Goal: Find specific page/section: Find specific page/section

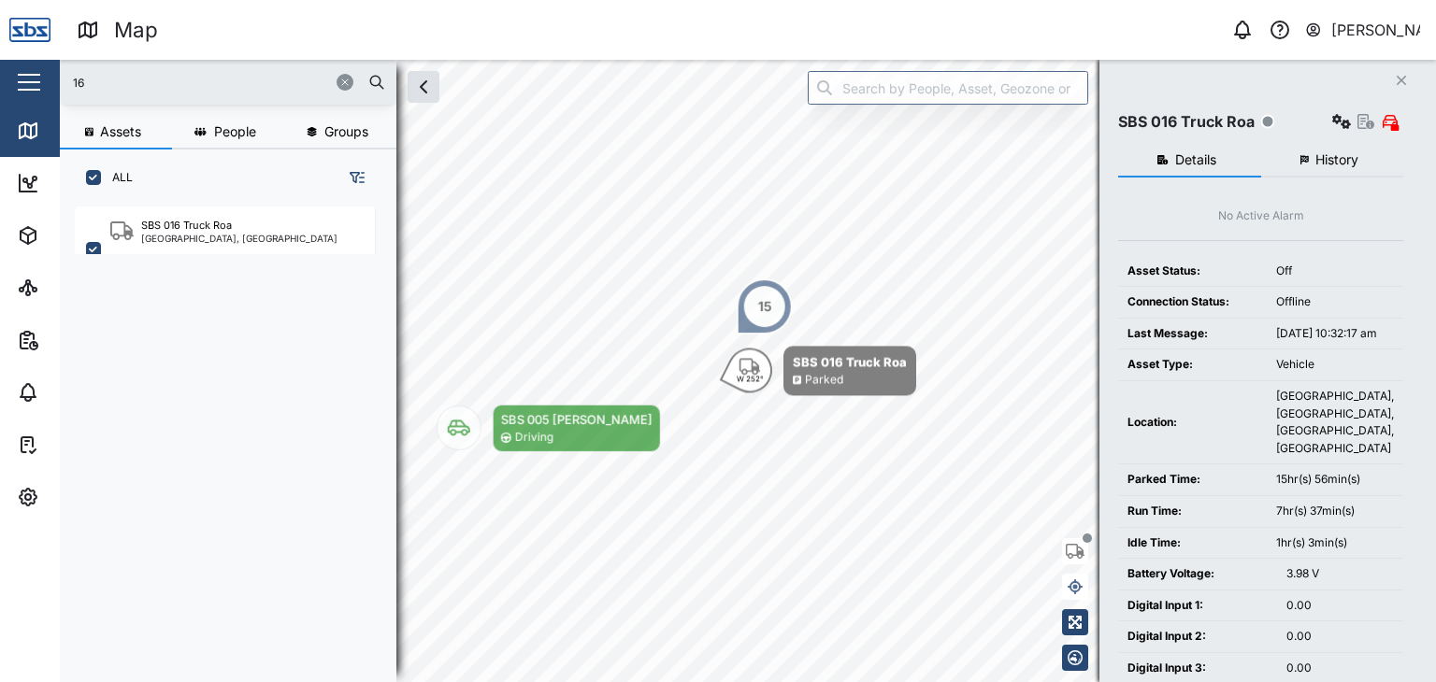
click at [0, 66] on div "Map 0 [PERSON_NAME] Close Map Dashboard Assets ATS Camera Generator Personnel T…" at bounding box center [718, 341] width 1436 height 682
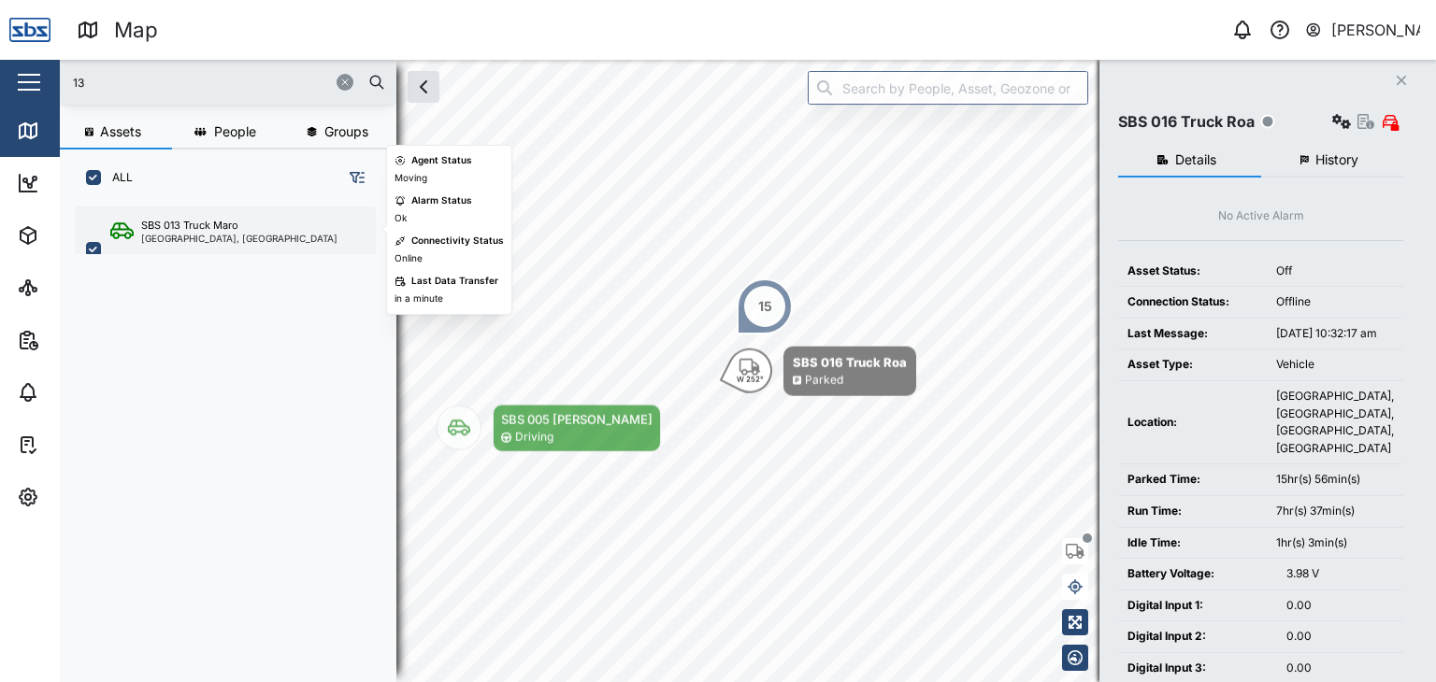
click at [193, 245] on div "SBS 013 Truck Maro [GEOGRAPHIC_DATA], [GEOGRAPHIC_DATA]" at bounding box center [225, 250] width 300 height 86
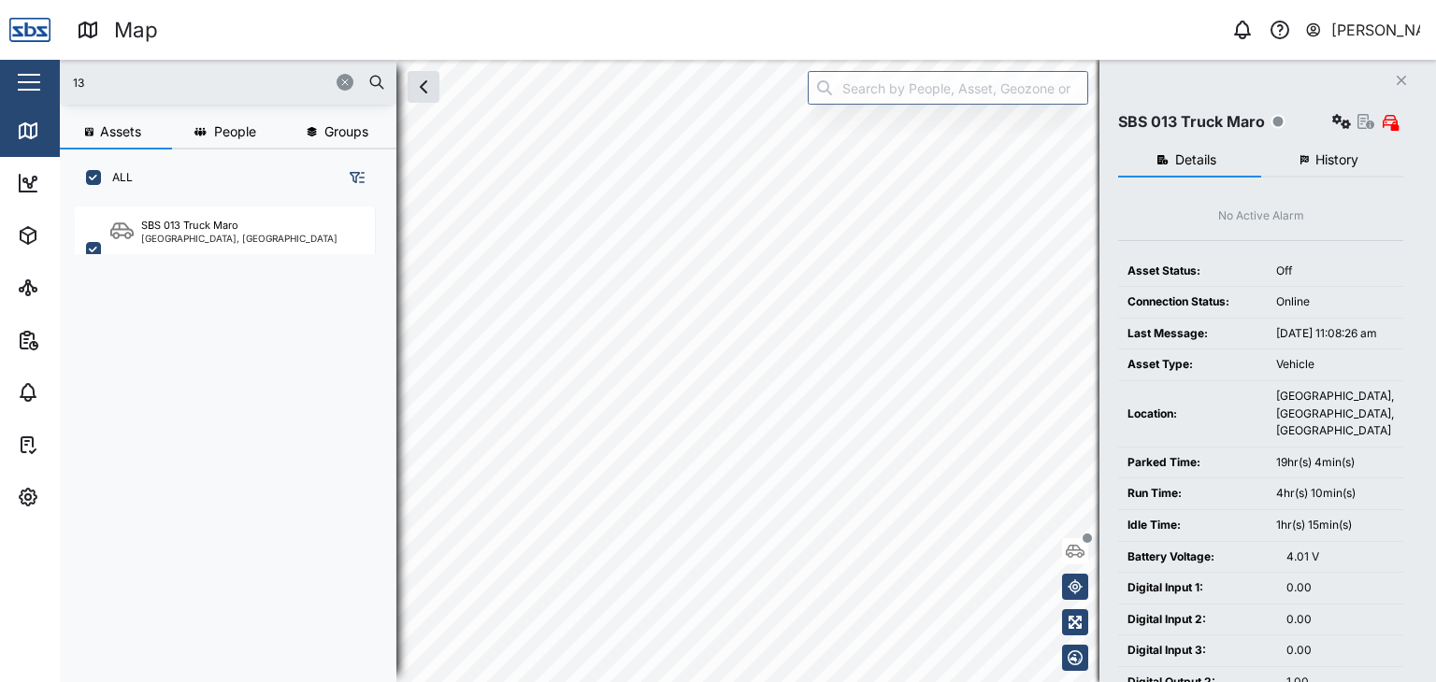
drag, startPoint x: 19, startPoint y: 91, endPoint x: 0, endPoint y: 94, distance: 19.1
click at [0, 94] on div "Map 0 [PERSON_NAME] Close Map Dashboard Assets ATS Camera Generator Personnel T…" at bounding box center [718, 341] width 1436 height 682
type input "30"
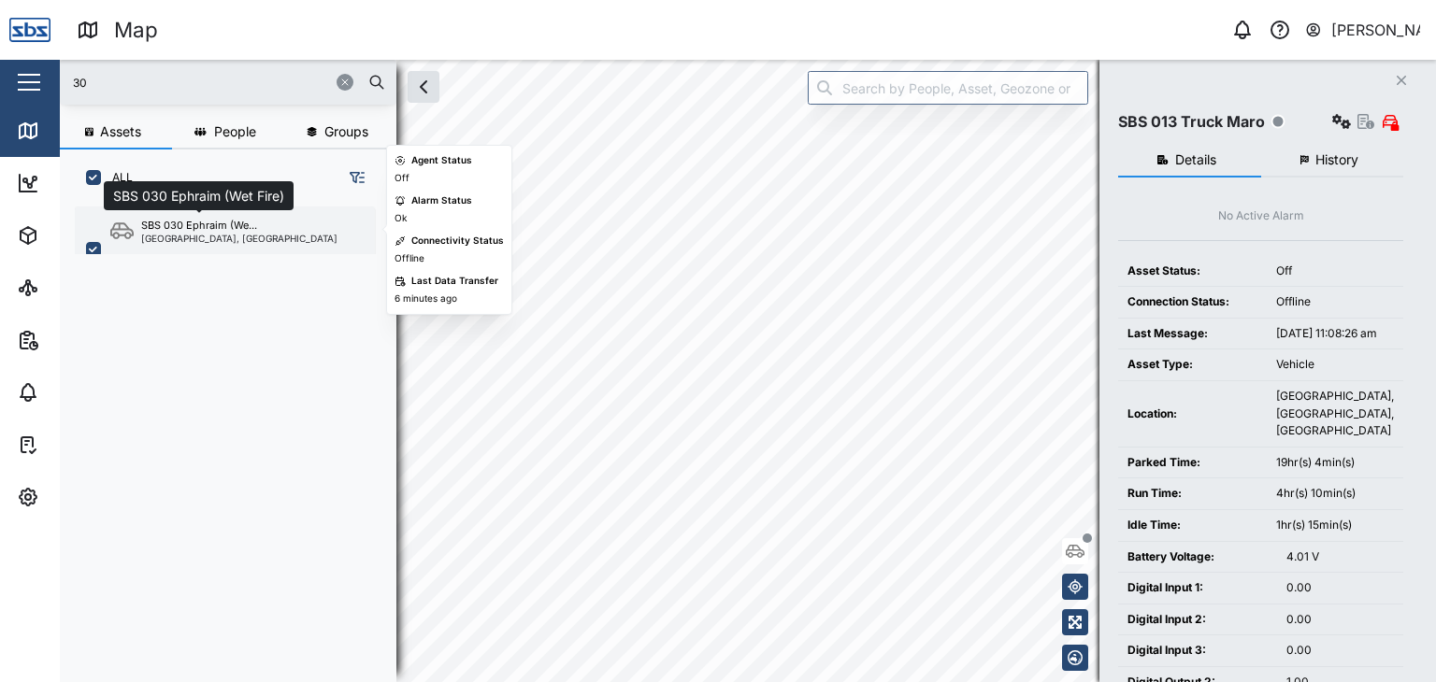
click at [214, 227] on div "SBS 030 Ephraim (We..." at bounding box center [199, 226] width 116 height 16
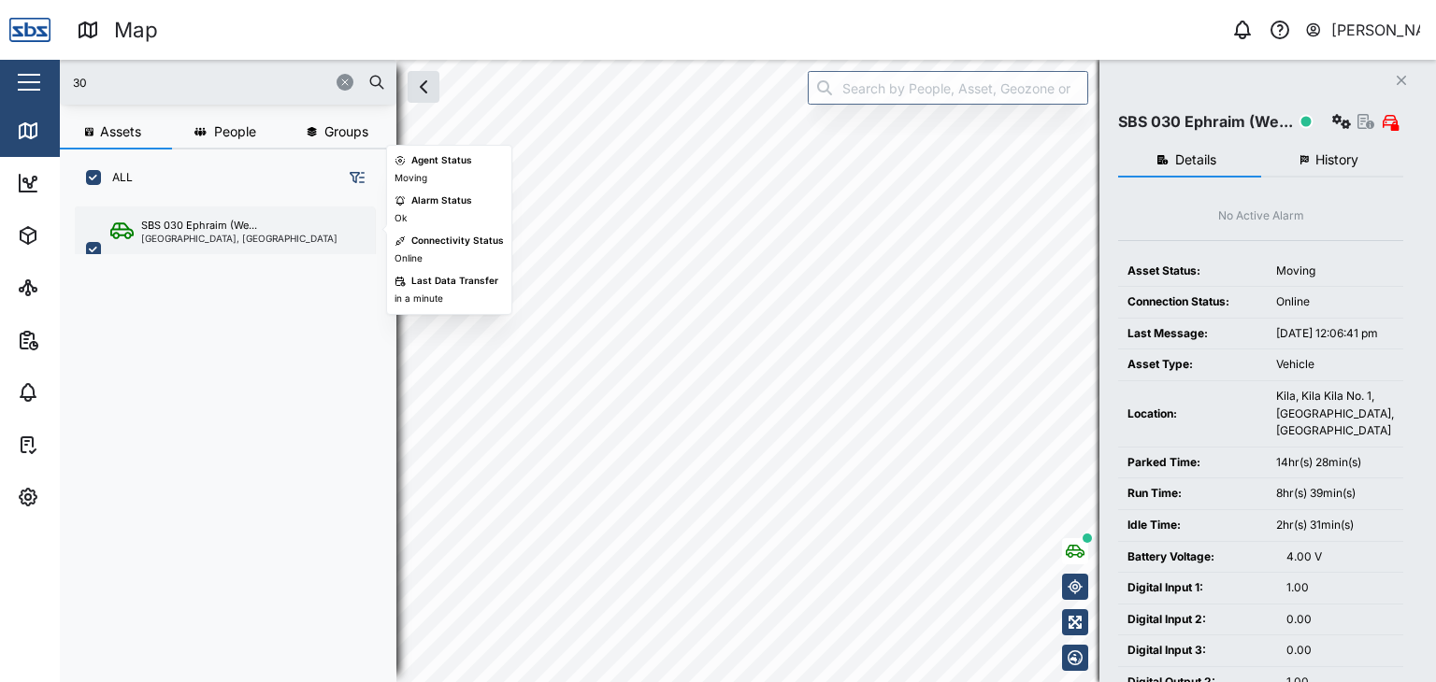
click at [226, 235] on div "[GEOGRAPHIC_DATA], [GEOGRAPHIC_DATA]" at bounding box center [239, 238] width 196 height 9
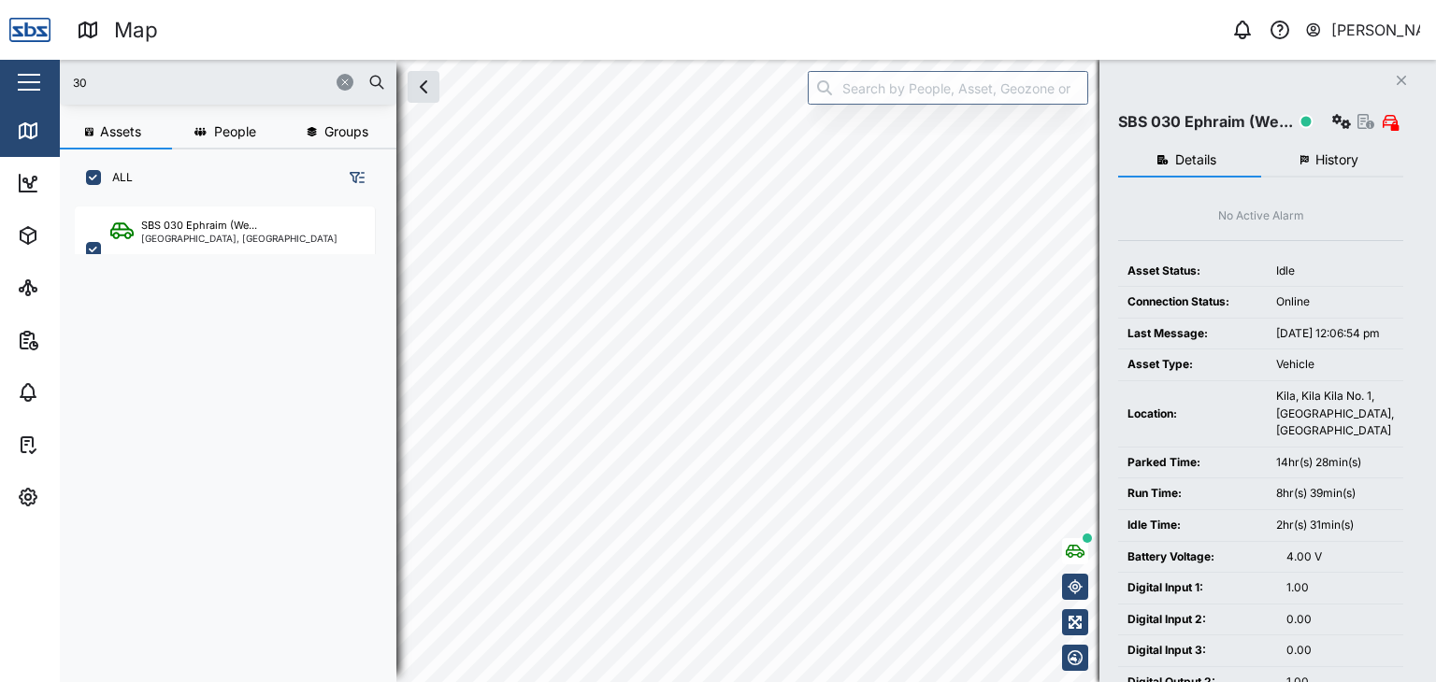
drag, startPoint x: 116, startPoint y: 76, endPoint x: 104, endPoint y: 82, distance: 13.8
click at [103, 80] on input "30" at bounding box center [228, 82] width 314 height 28
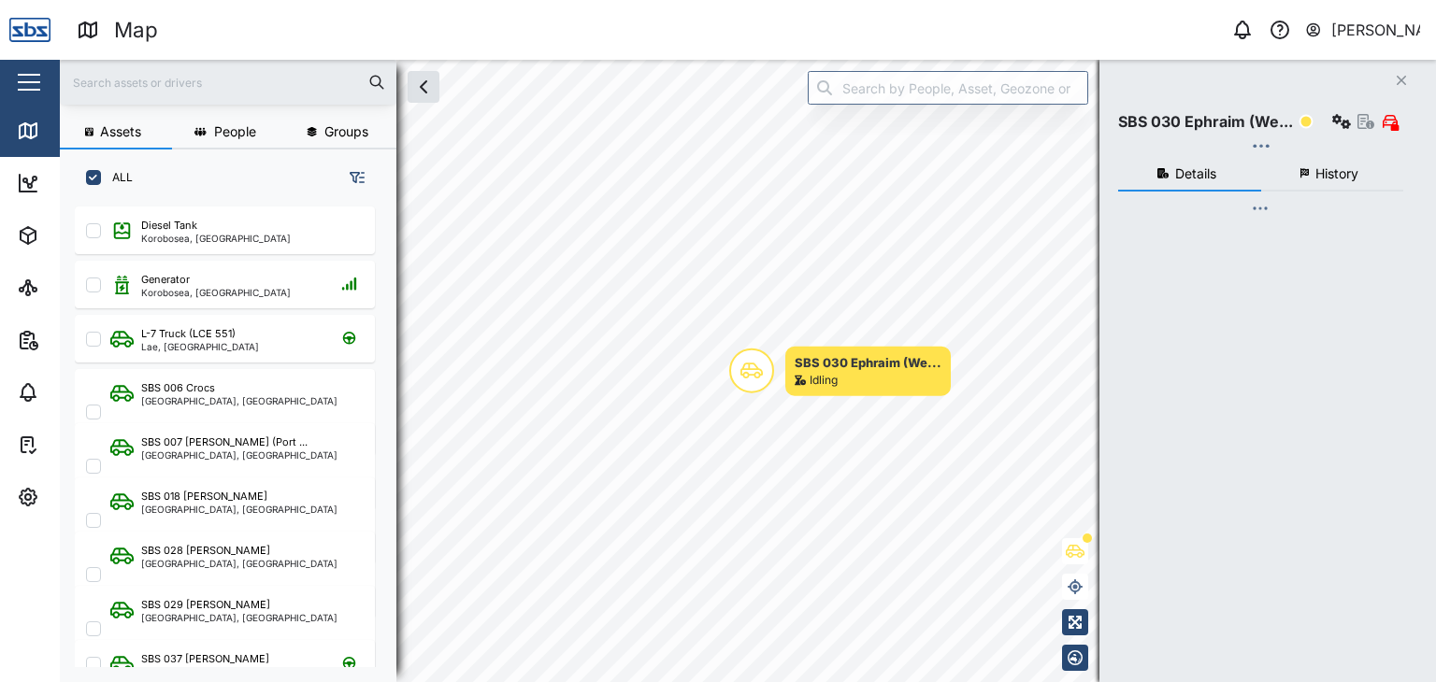
scroll to position [452, 292]
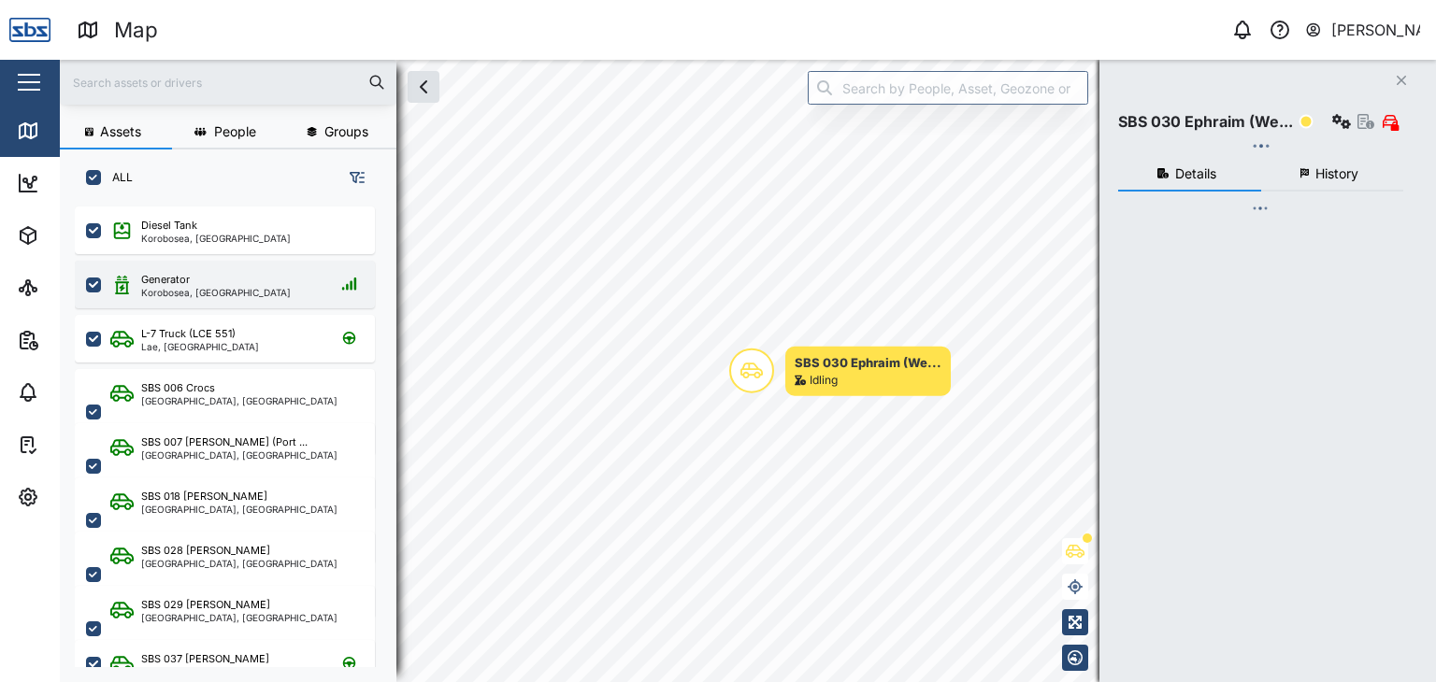
checkbox input "true"
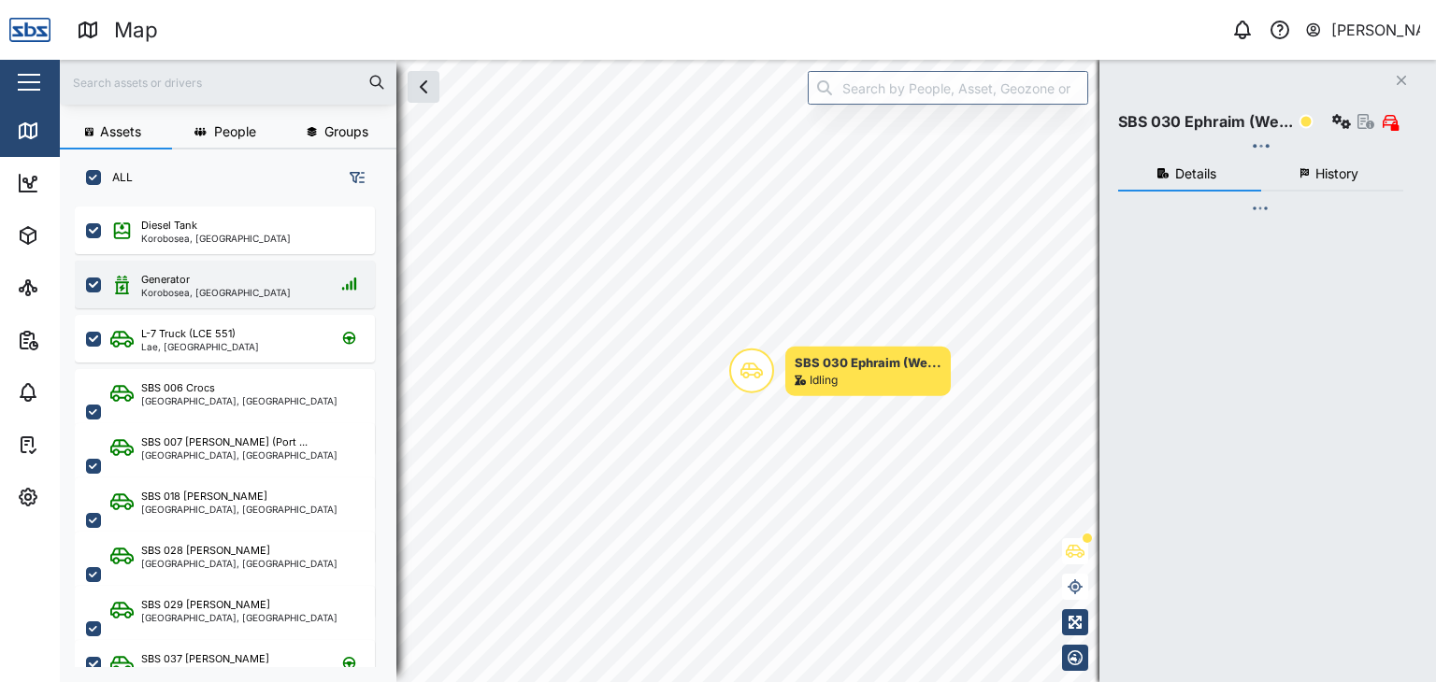
checkbox input "true"
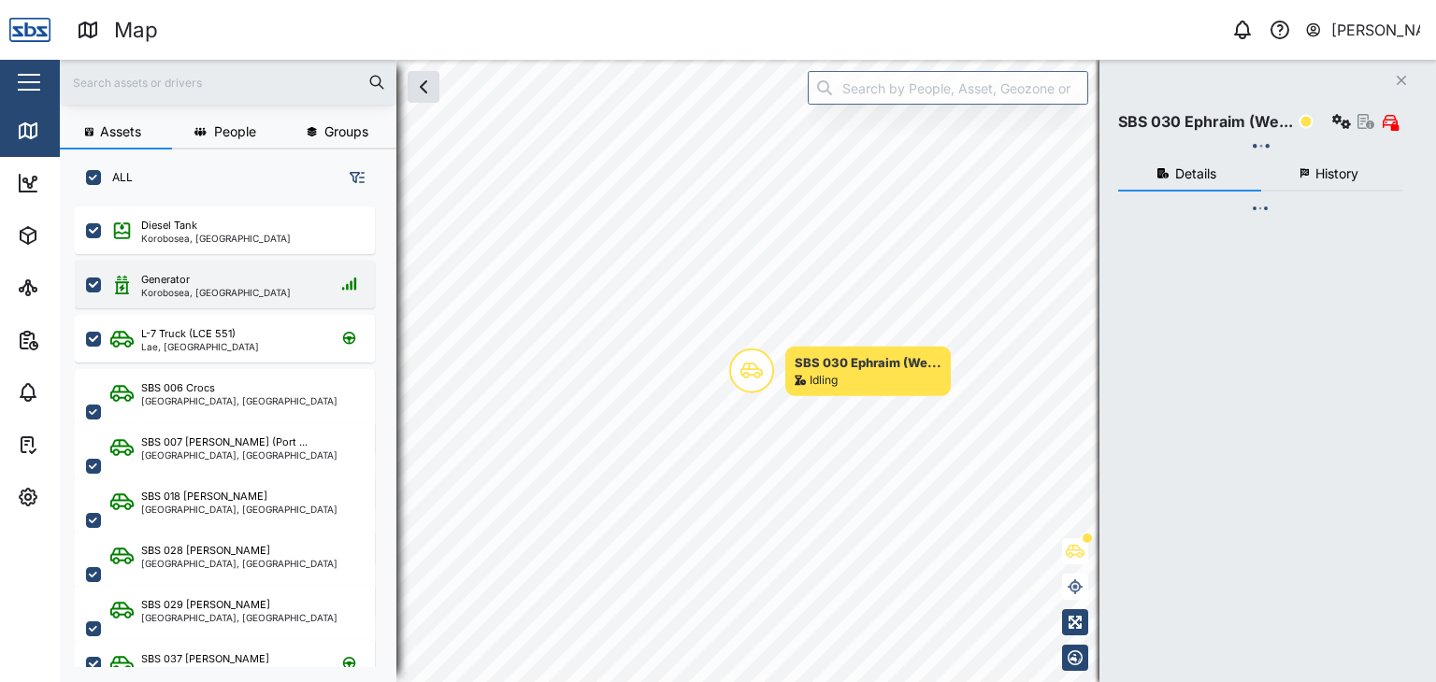
checkbox input "true"
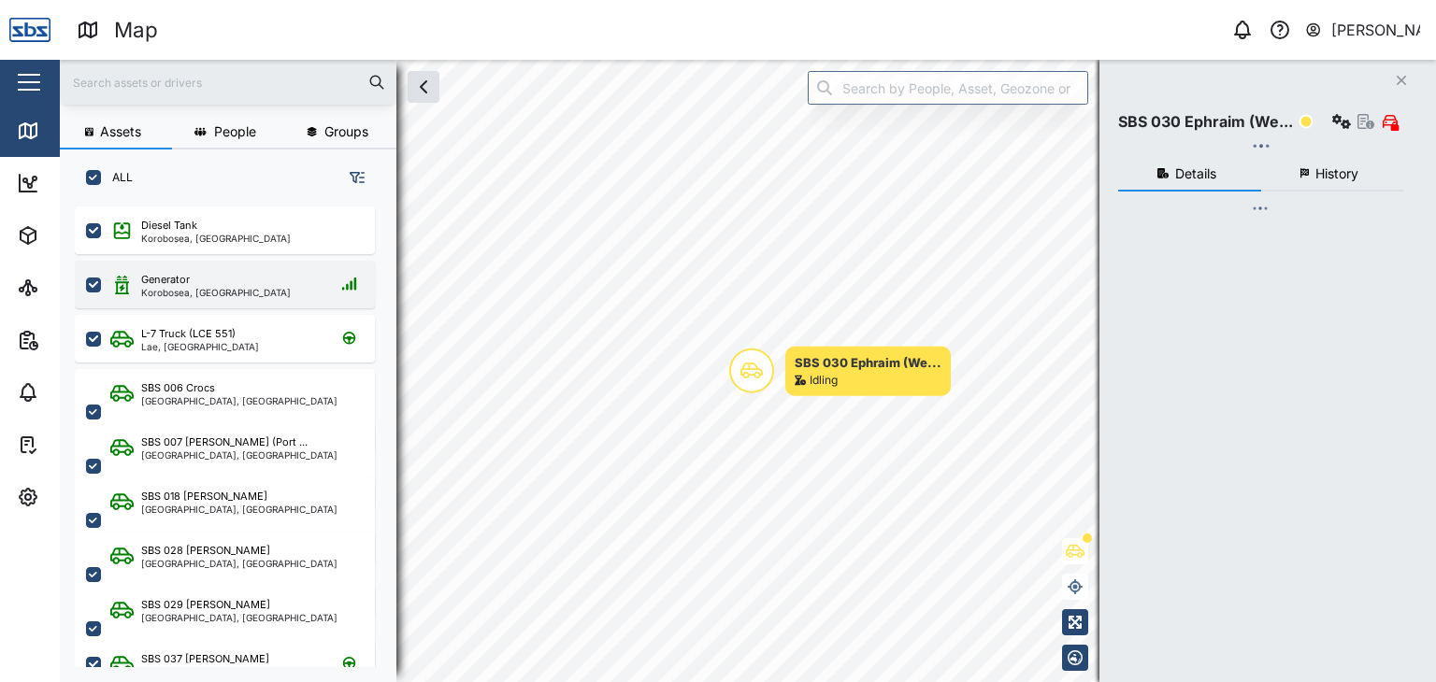
checkbox input "true"
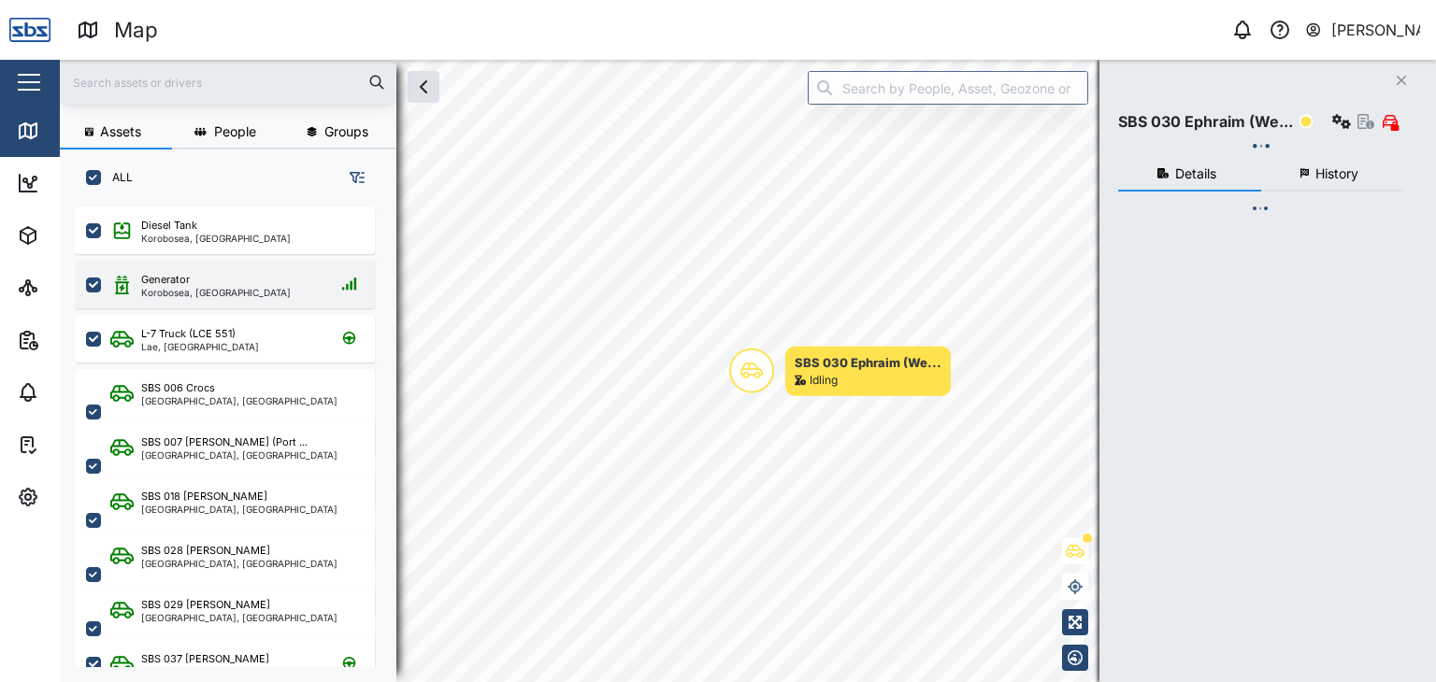
checkbox input "true"
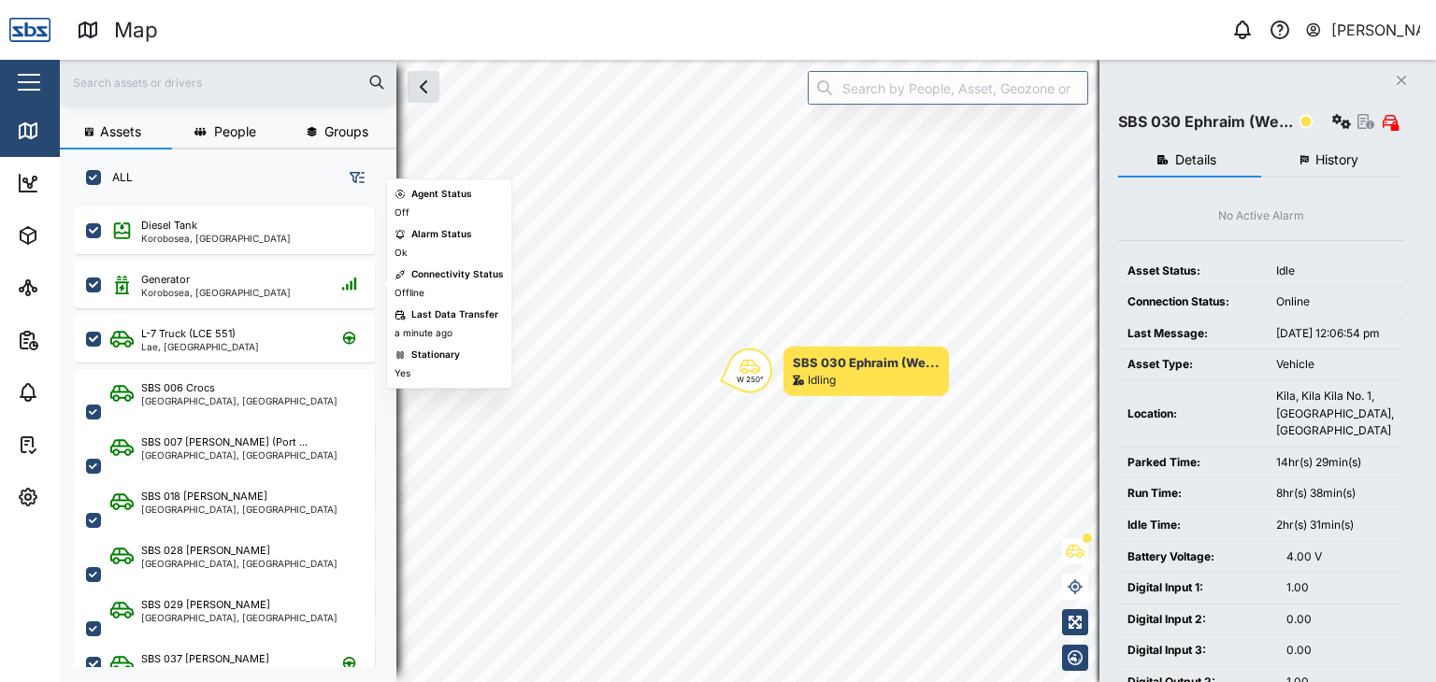
scroll to position [0, 0]
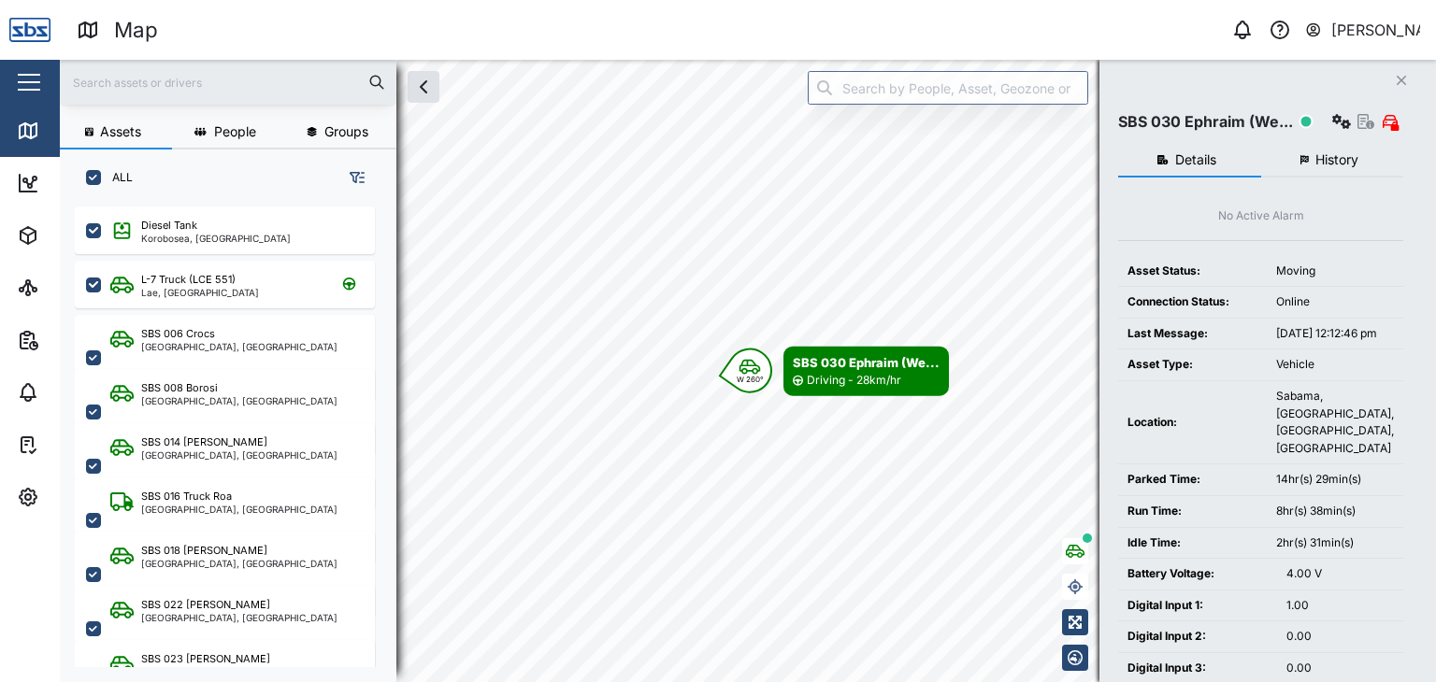
click at [125, 76] on input "text" at bounding box center [228, 82] width 314 height 28
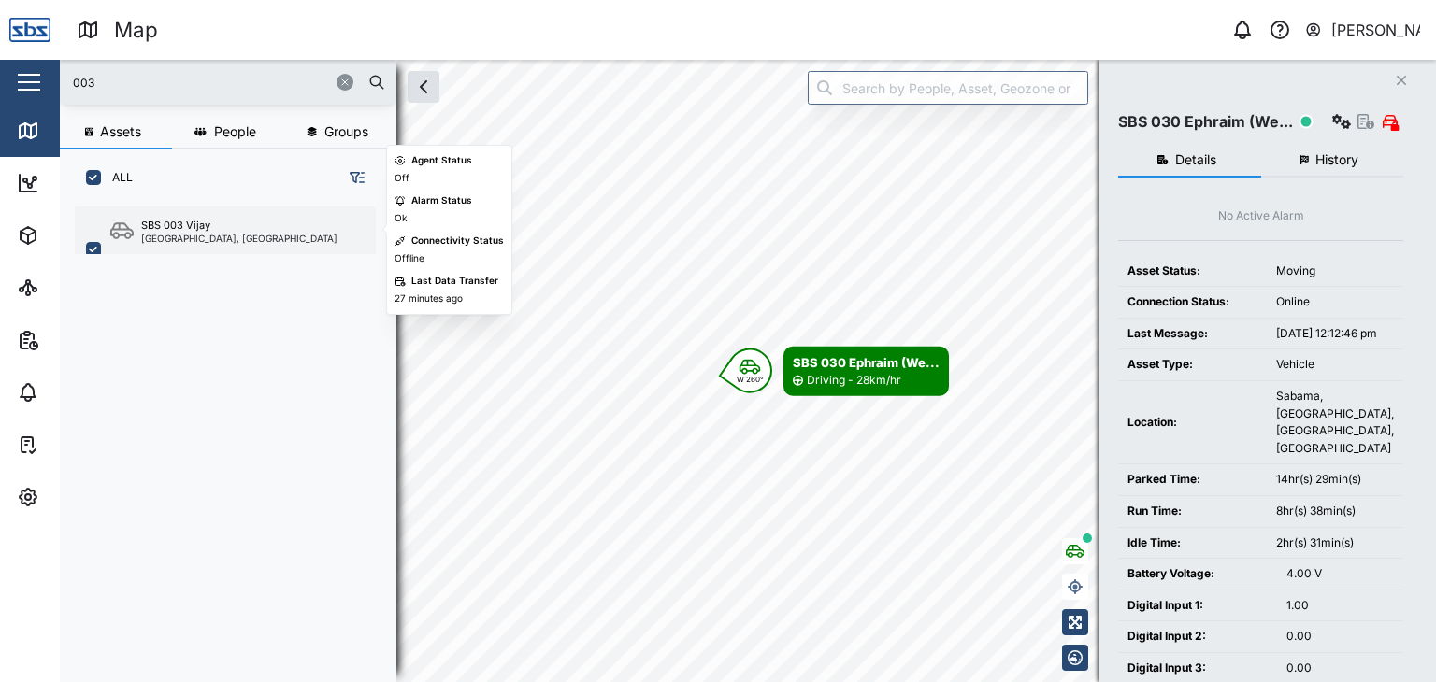
click at [235, 235] on div "[GEOGRAPHIC_DATA], [GEOGRAPHIC_DATA]" at bounding box center [239, 238] width 196 height 9
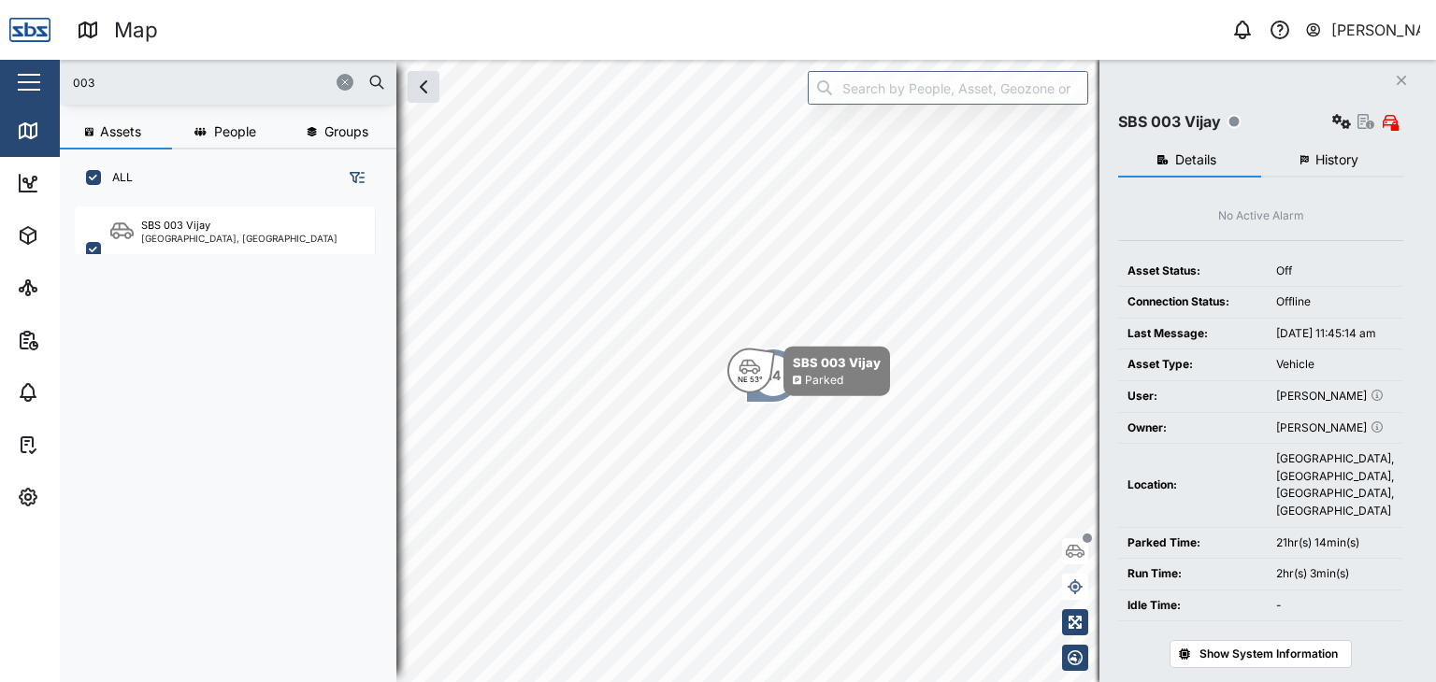
drag, startPoint x: 121, startPoint y: 86, endPoint x: 34, endPoint y: 83, distance: 87.0
click at [34, 83] on div "Map 0 Vijay Kumar Close Map Dashboard Assets ATS Camera Generator Personnel Tan…" at bounding box center [718, 341] width 1436 height 682
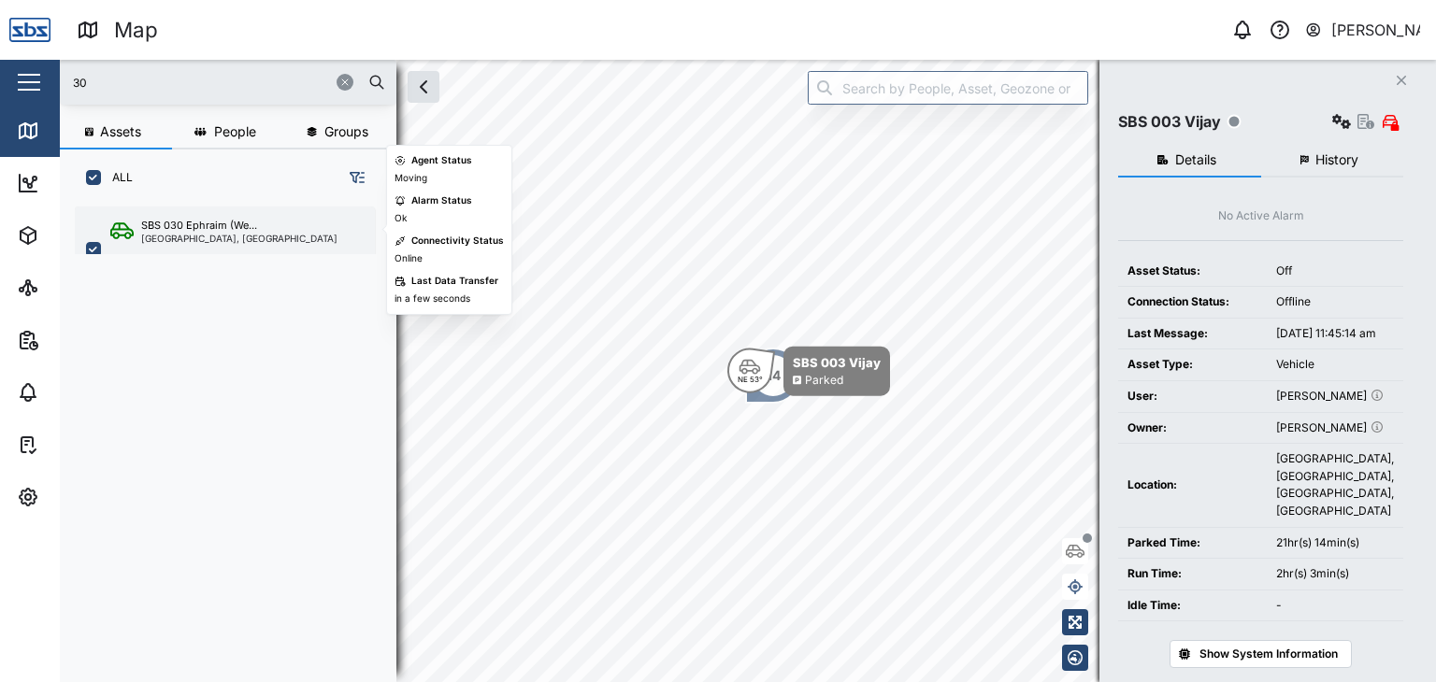
click at [185, 237] on div "[GEOGRAPHIC_DATA], [GEOGRAPHIC_DATA]" at bounding box center [239, 238] width 196 height 9
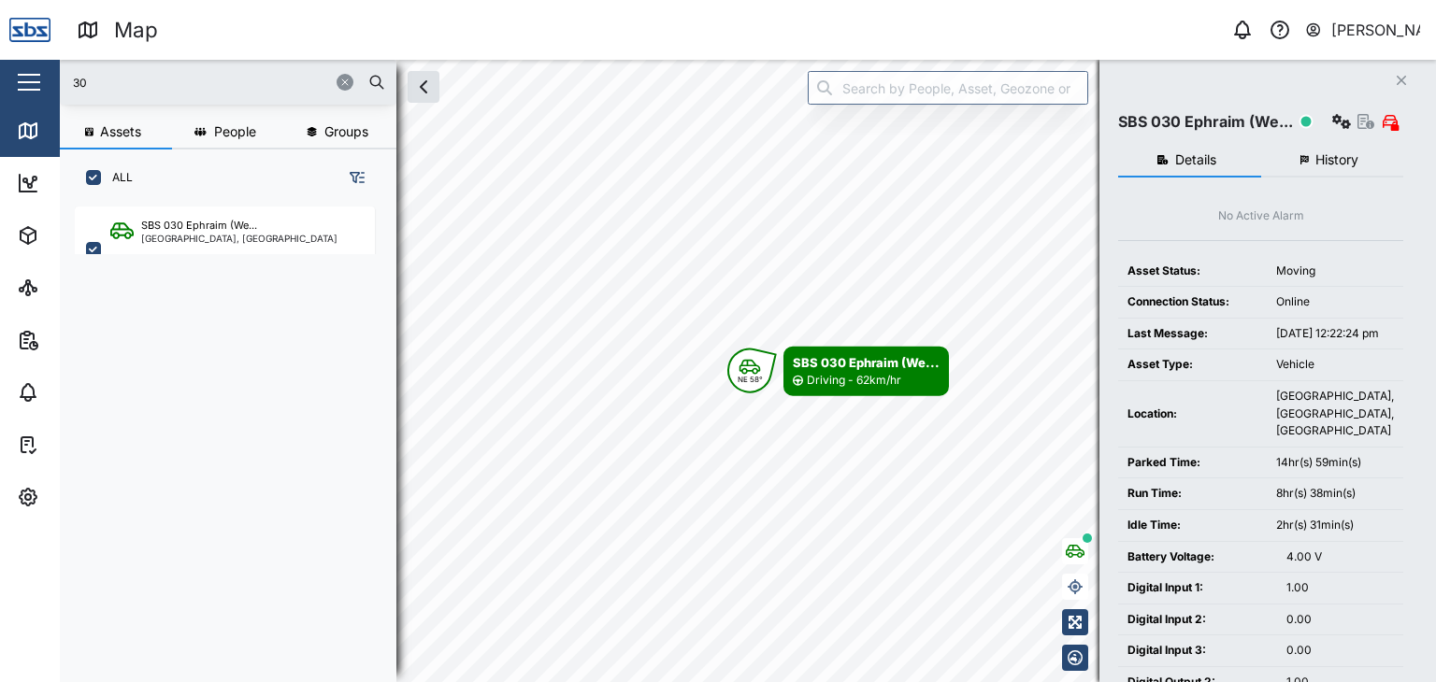
drag, startPoint x: 101, startPoint y: 89, endPoint x: 0, endPoint y: 70, distance: 102.7
click at [0, 70] on div "Map 0 Vijay Kumar Close Map Dashboard Assets ATS Camera Generator Personnel Tan…" at bounding box center [718, 341] width 1436 height 682
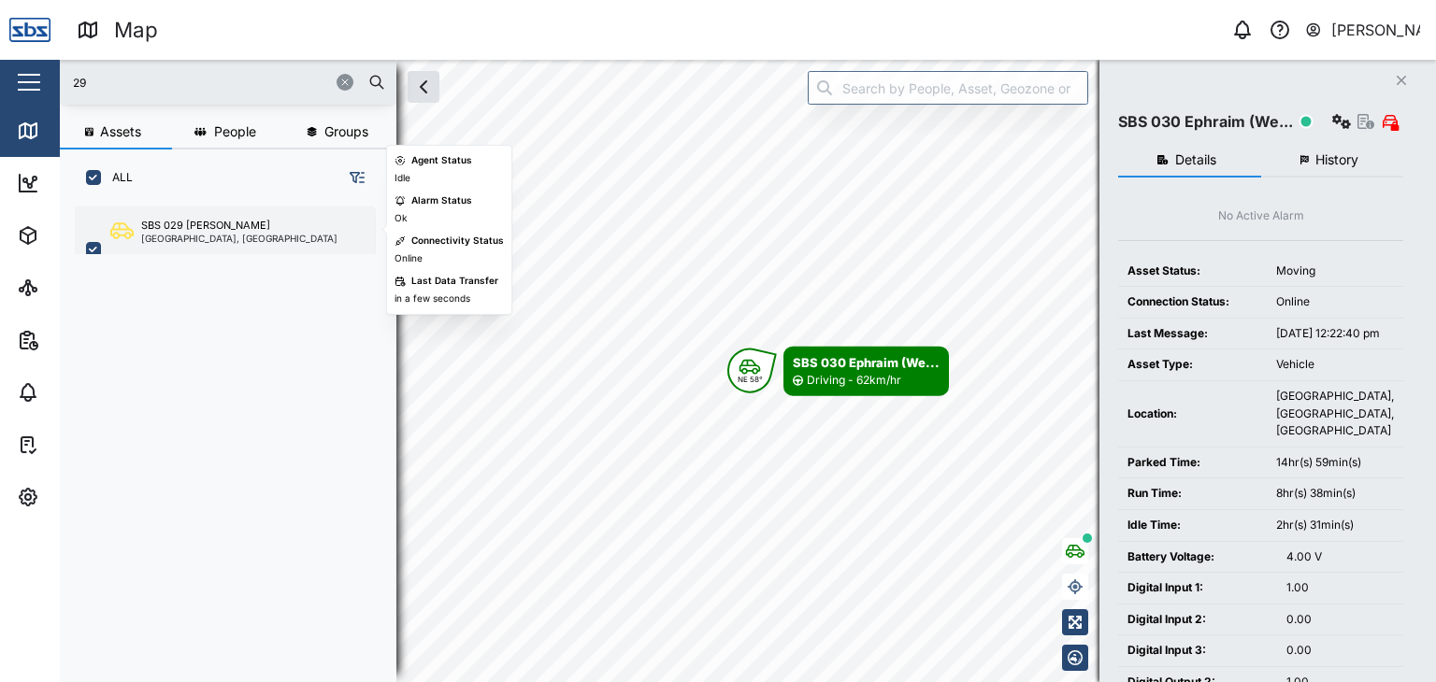
click at [207, 234] on div "[GEOGRAPHIC_DATA], [GEOGRAPHIC_DATA]" at bounding box center [239, 238] width 196 height 9
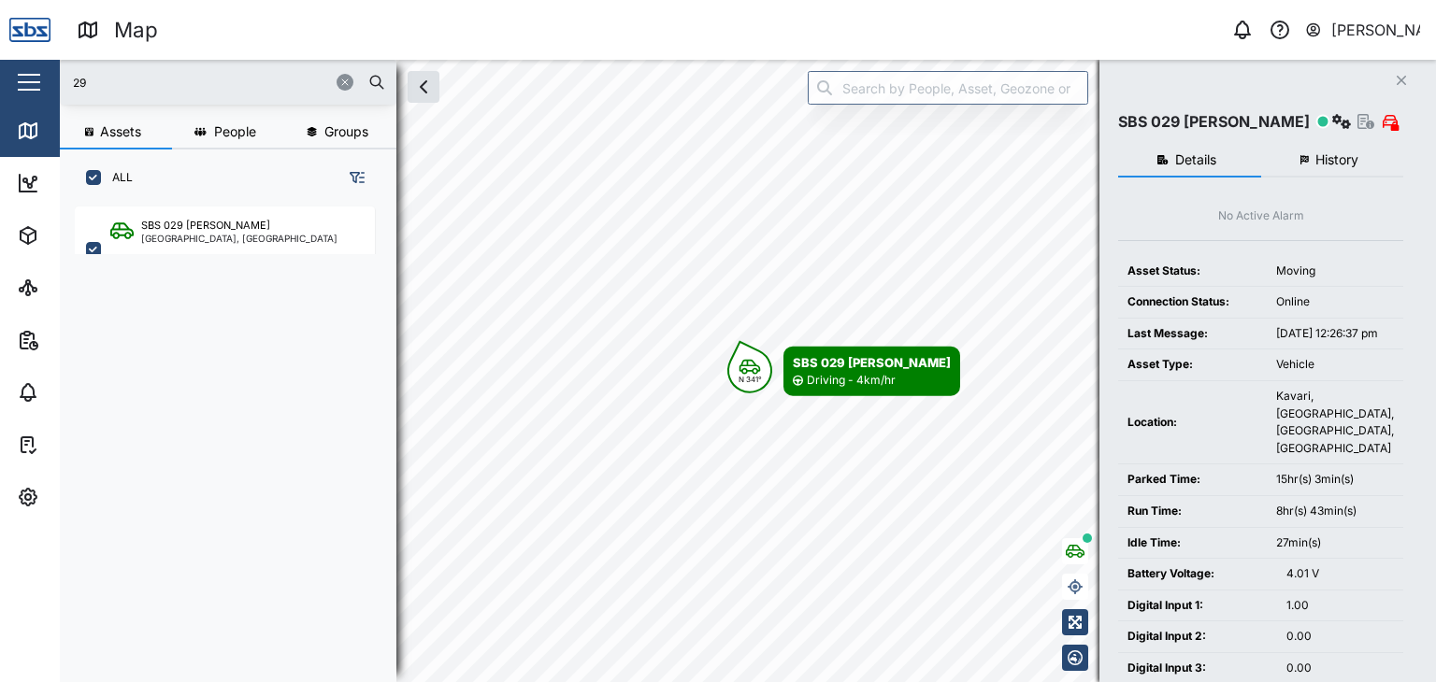
drag, startPoint x: 109, startPoint y: 76, endPoint x: 24, endPoint y: 74, distance: 85.1
click at [24, 74] on div "Map 0 Vijay Kumar Close Map Dashboard Assets ATS Camera Generator Personnel Tan…" at bounding box center [718, 341] width 1436 height 682
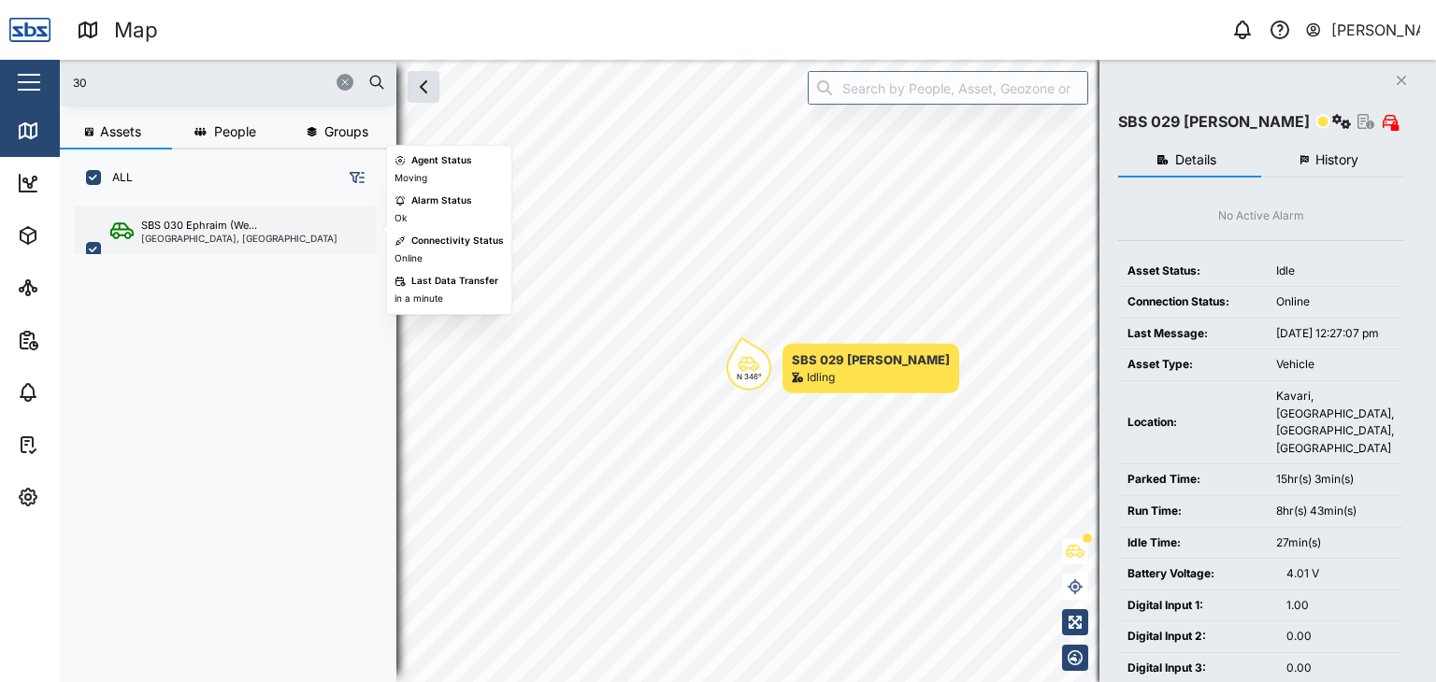
click at [211, 240] on div "[GEOGRAPHIC_DATA], [GEOGRAPHIC_DATA]" at bounding box center [239, 238] width 196 height 9
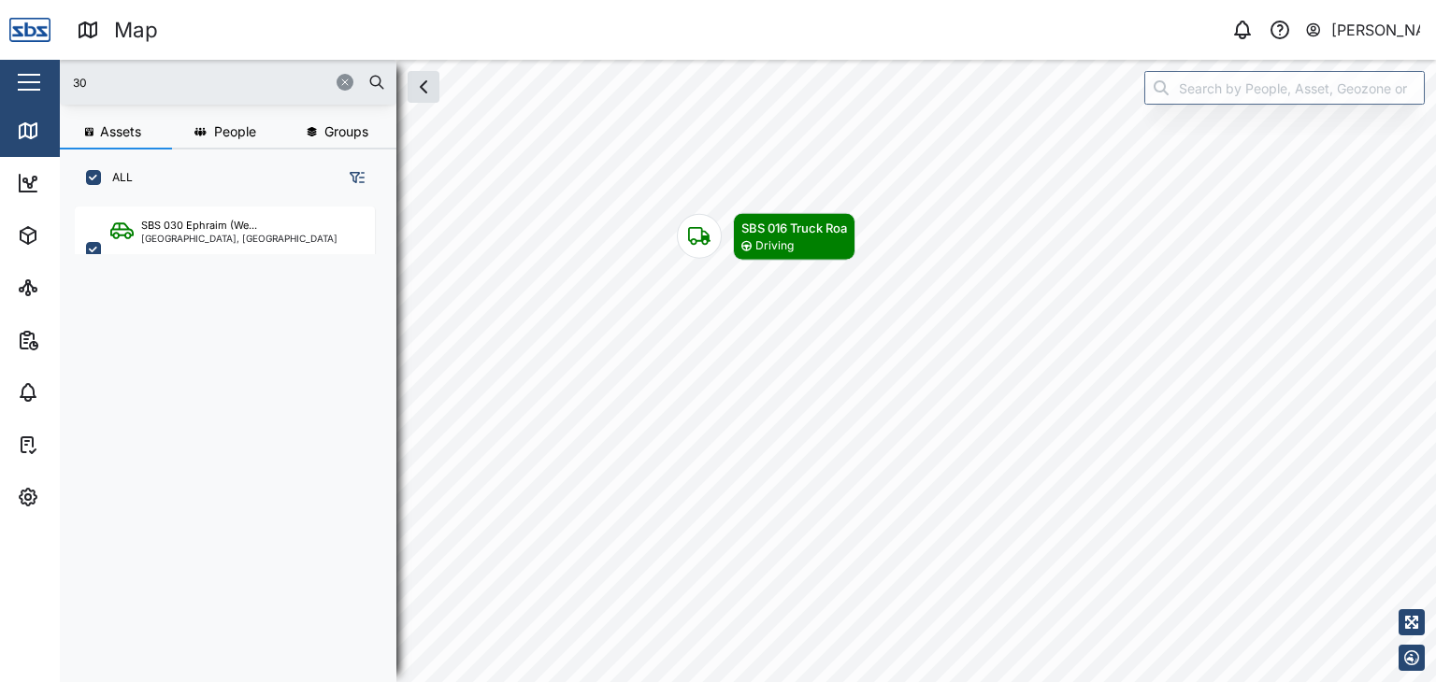
drag, startPoint x: 44, startPoint y: 69, endPoint x: 15, endPoint y: 68, distance: 29.0
click at [15, 68] on div "Map 0 Vijay Kumar Close Map Dashboard Assets ATS Camera Generator Personnel Tan…" at bounding box center [718, 341] width 1436 height 682
type input "30"
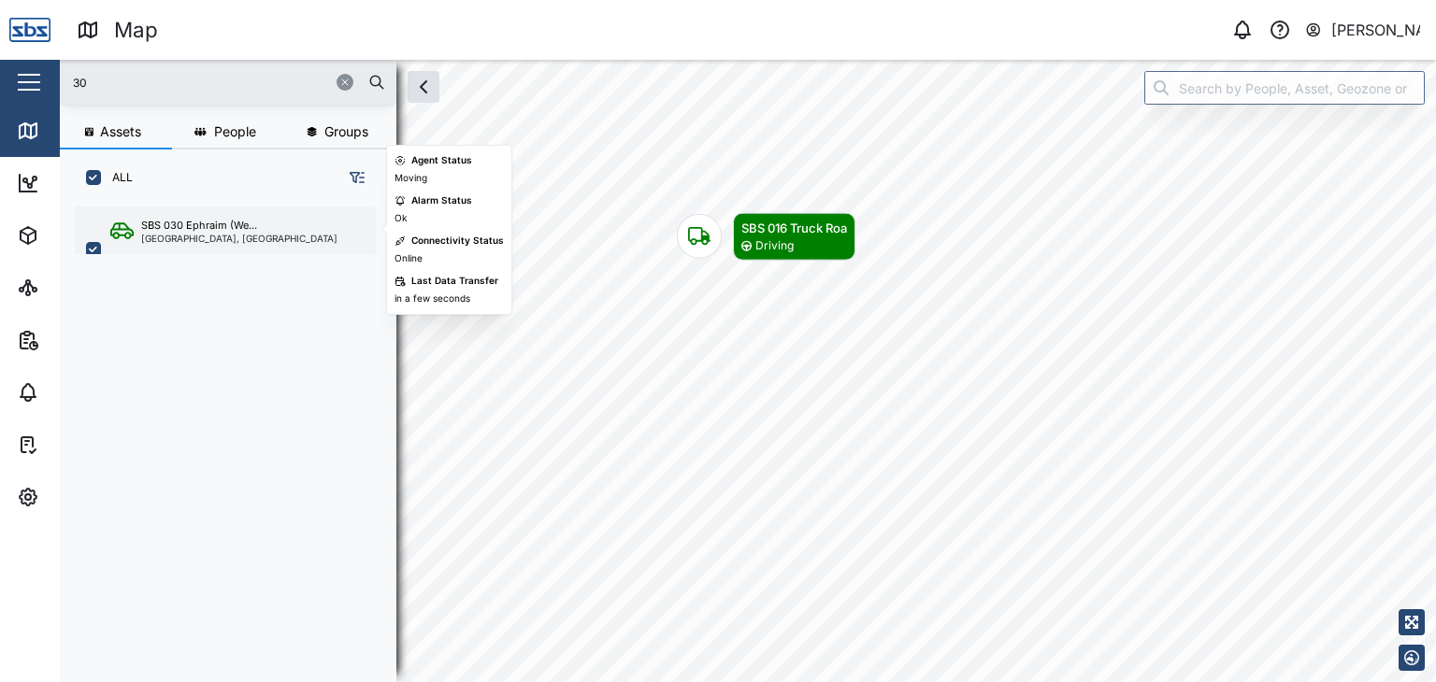
click at [215, 237] on div "[GEOGRAPHIC_DATA], [GEOGRAPHIC_DATA]" at bounding box center [239, 238] width 196 height 9
